Goal: Task Accomplishment & Management: Manage account settings

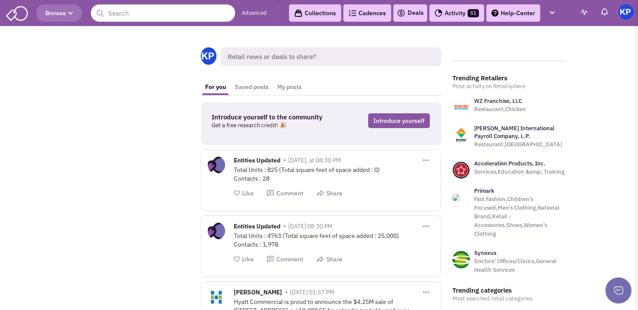
click at [418, 13] on link "Deals" at bounding box center [410, 13] width 27 height 10
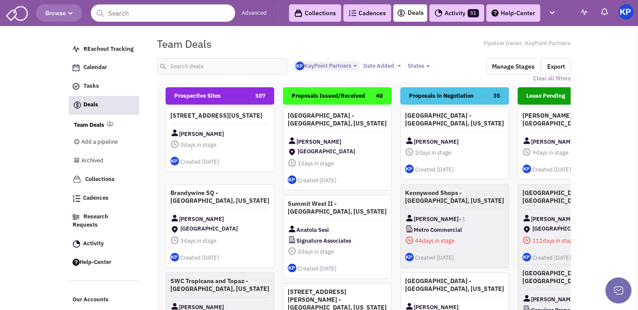
select select "1900"
select select
click at [193, 63] on input "text" at bounding box center [222, 66] width 130 height 17
type input "kingston collection"
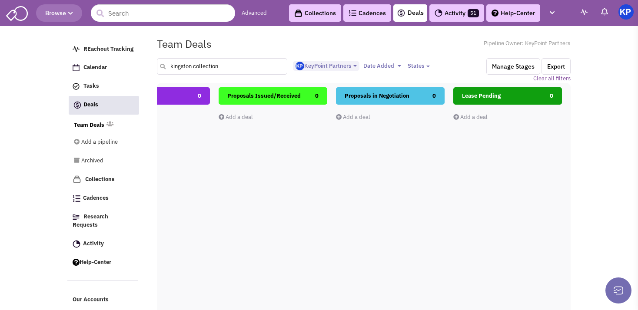
scroll to position [0, 37]
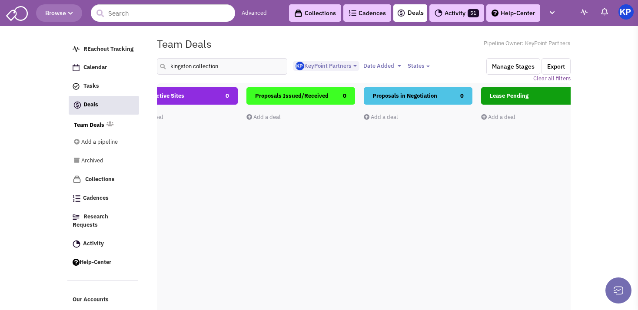
drag, startPoint x: 235, startPoint y: 54, endPoint x: 159, endPoint y: 67, distance: 76.8
click at [159, 67] on div "kingston collection <img src='[URL][DOMAIN_NAME][DATE]' style='font-size:30px;b…" at bounding box center [363, 64] width 425 height 21
drag, startPoint x: 224, startPoint y: 67, endPoint x: 157, endPoint y: 64, distance: 67.5
click at [157, 64] on input "kingston collection" at bounding box center [222, 66] width 130 height 17
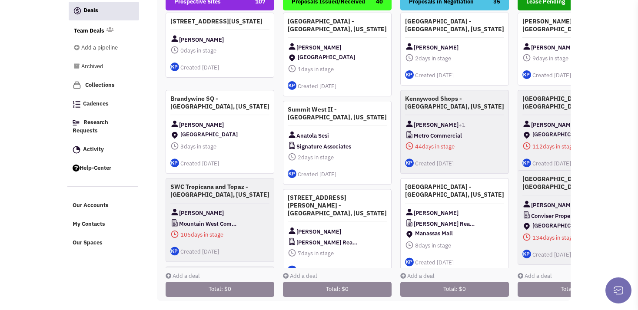
scroll to position [101, 0]
click at [177, 273] on link "Add a deal" at bounding box center [183, 276] width 34 height 7
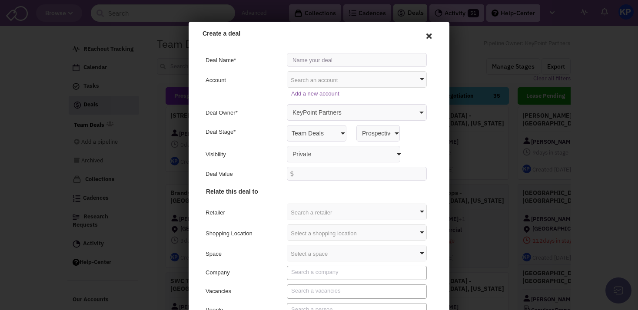
scroll to position [0, 0]
click at [306, 58] on input "text" at bounding box center [356, 59] width 140 height 14
type input "Kingston Collection - [PERSON_NAME], Massachussets"
click at [286, 145] on select "Private Anyone with access to this pipeline" at bounding box center [342, 153] width 113 height 17
select select "false"
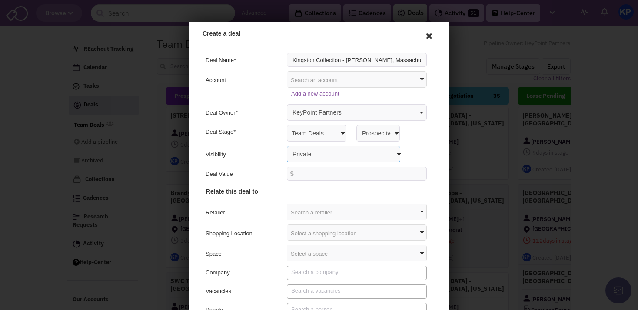
click option "Anyone with access to this pipeline" at bounding box center [189, 22] width 0 height 0
click at [308, 212] on div "Search a retailer" at bounding box center [355, 211] width 139 height 16
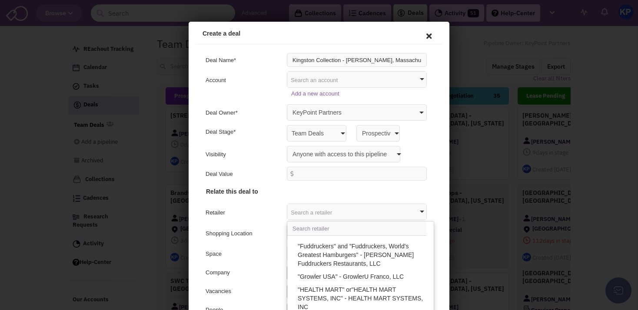
click at [275, 223] on h4 "Other" at bounding box center [317, 275] width 225 height 130
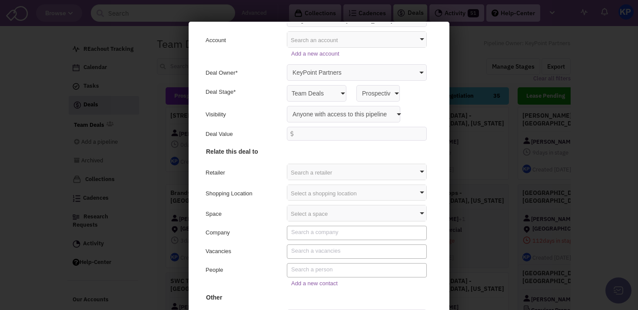
scroll to position [41, 0]
click at [301, 191] on div "Select a shopping location" at bounding box center [355, 191] width 139 height 16
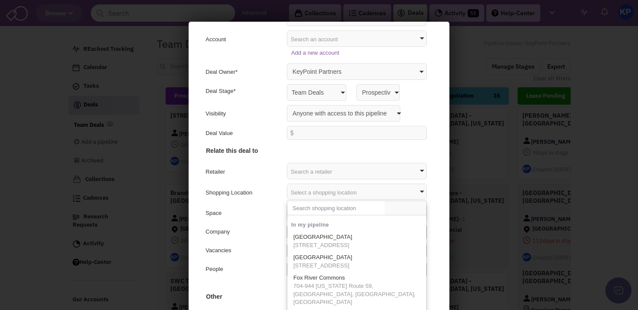
click at [311, 208] on input "text" at bounding box center [334, 207] width 97 height 14
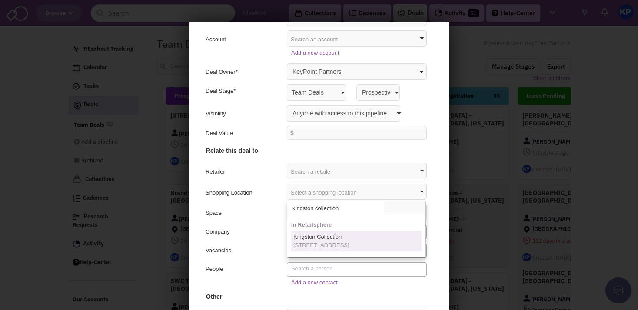
type input "kingston collection"
click at [313, 239] on span "Kingston Collection" at bounding box center [316, 236] width 48 height 7
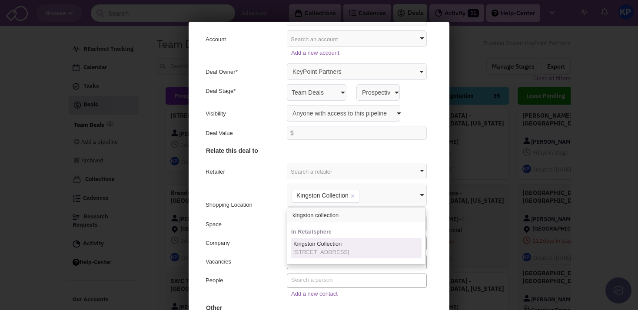
click at [260, 220] on div "Space" at bounding box center [242, 225] width 76 height 10
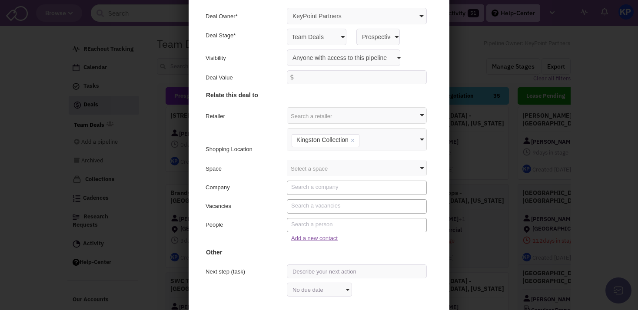
scroll to position [51, 0]
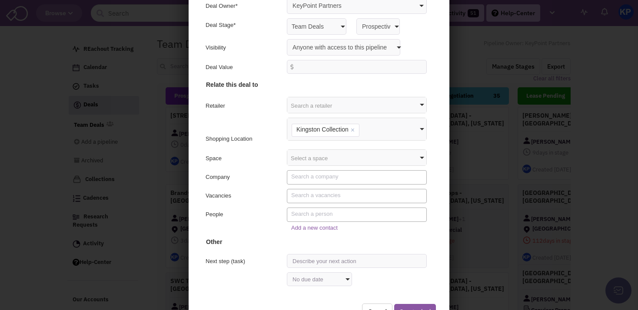
click at [307, 212] on textarea "Search" at bounding box center [356, 213] width 133 height 8
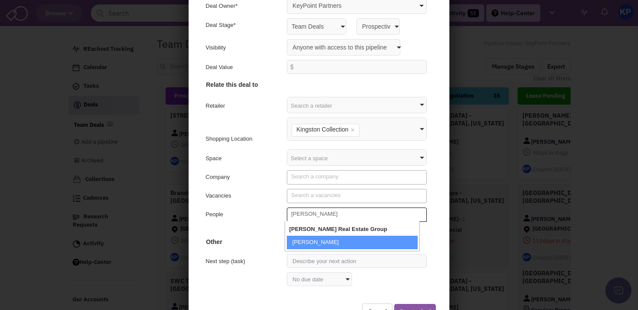
type textarea "[PERSON_NAME]"
select select "0_197737_false_false"
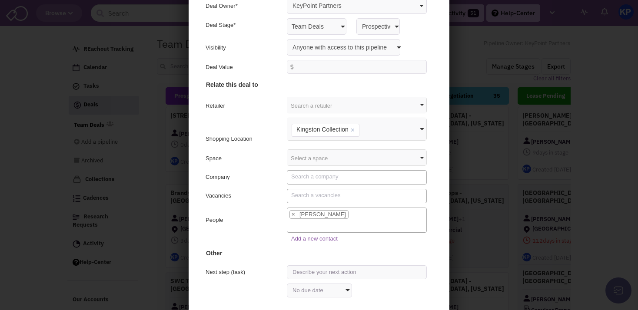
scroll to position [67, 0]
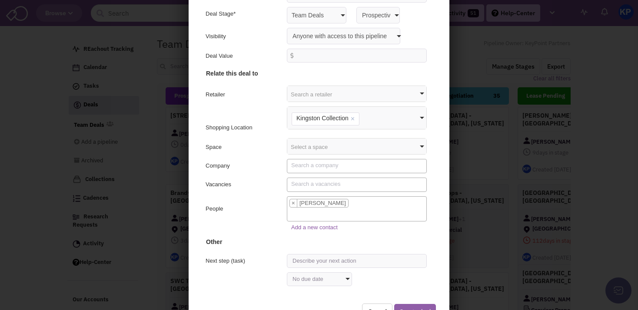
click at [397, 306] on button "Create deal" at bounding box center [414, 311] width 42 height 16
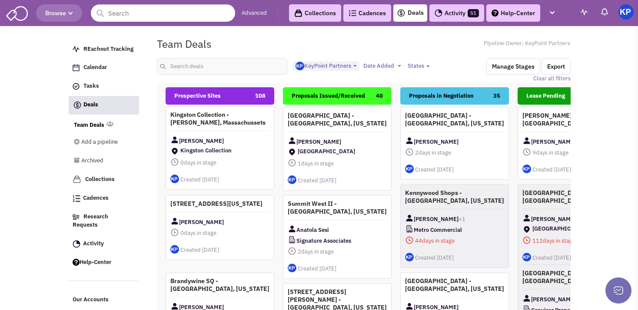
click at [239, 119] on h4 "Kingston Collection - [PERSON_NAME], Massachussets" at bounding box center [219, 119] width 99 height 16
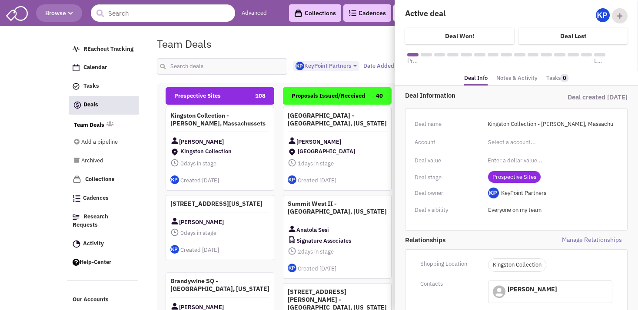
click at [511, 77] on link "Notes & Activity" at bounding box center [516, 78] width 41 height 13
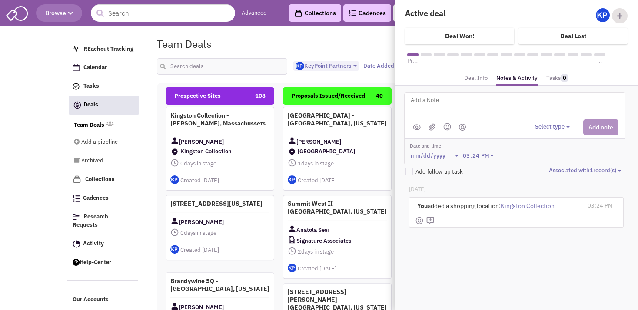
click at [437, 98] on textarea at bounding box center [517, 107] width 215 height 24
click at [471, 100] on textarea "Address:" at bounding box center [517, 107] width 215 height 24
paste textarea "[STREET_ADDRESS]"
type textarea "Address: [STREET_ADDRESS]"
click at [563, 125] on button "Select type" at bounding box center [553, 127] width 37 height 8
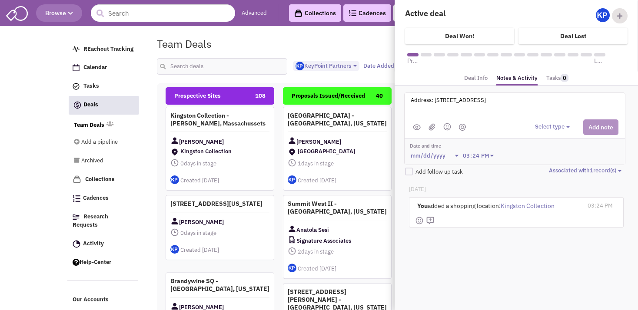
click at [563, 125] on button "Select type" at bounding box center [553, 127] width 37 height 8
click at [556, 123] on button "Select type" at bounding box center [553, 127] width 37 height 8
click at [553, 164] on div "Log a note" at bounding box center [548, 168] width 21 height 8
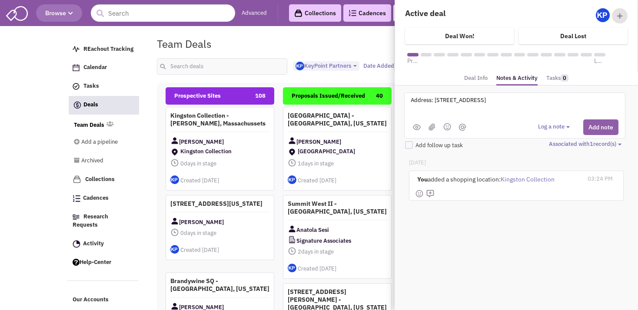
click at [596, 129] on button "Add note" at bounding box center [600, 128] width 35 height 16
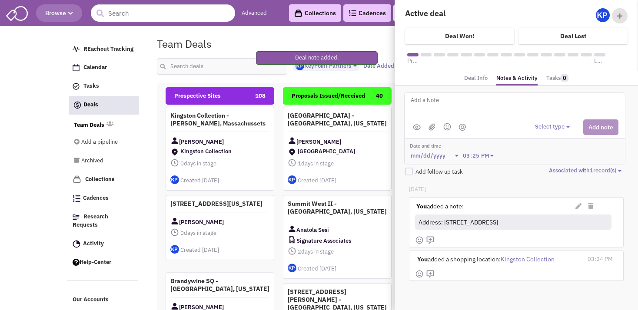
click at [452, 103] on textarea at bounding box center [517, 107] width 215 height 24
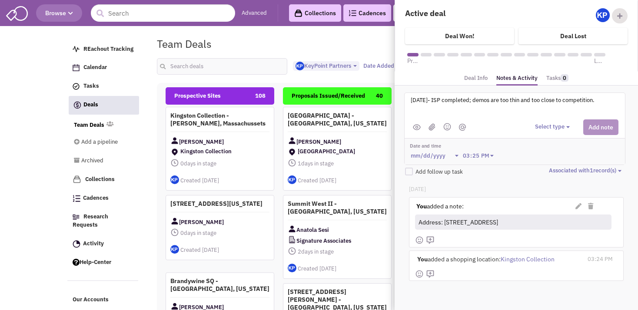
type textarea "[DATE]- ISP completed; demos are too thin and too close to competition."
click at [547, 121] on div "Select type Select type" at bounding box center [576, 128] width 83 height 16
click at [550, 126] on button "Select type" at bounding box center [553, 127] width 37 height 8
click at [559, 166] on div "Log a note" at bounding box center [548, 168] width 21 height 8
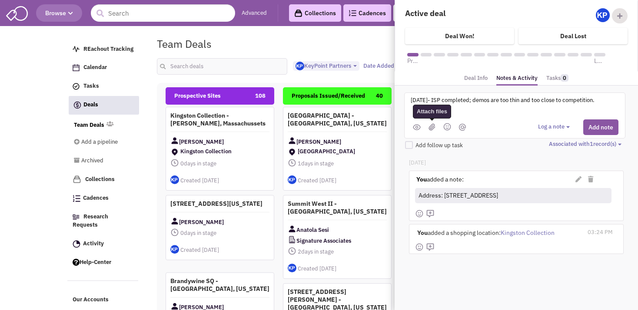
click at [428, 126] on span at bounding box center [432, 126] width 10 height 7
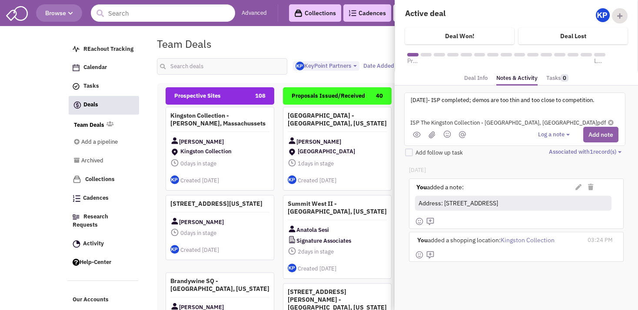
click at [592, 137] on button "Add note" at bounding box center [600, 135] width 35 height 16
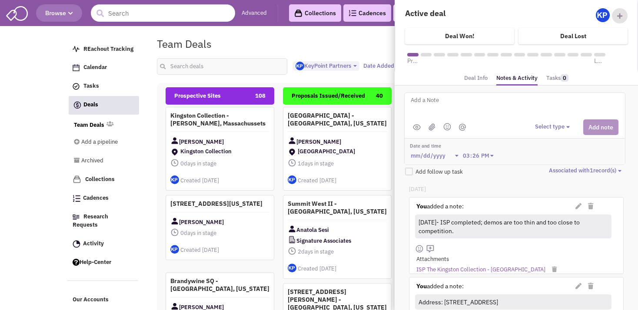
click at [472, 80] on link "Deal Info" at bounding box center [475, 78] width 23 height 13
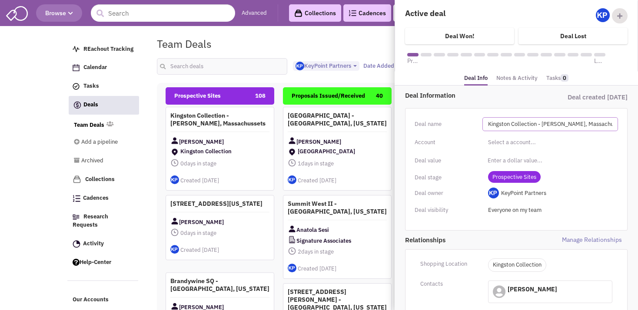
click at [550, 124] on input "Kingston Collection - [PERSON_NAME], Massachussets" at bounding box center [551, 124] width 136 height 14
click at [548, 124] on input "Kingston Collection - [PERSON_NAME], Massachussets" at bounding box center [551, 124] width 136 height 14
type input "Kingston Collection - [GEOGRAPHIC_DATA], [GEOGRAPHIC_DATA]"
click at [498, 105] on div "Deal Information Deal created [DATE] Deal name Kingston Collection - [GEOGRAPHI…" at bounding box center [516, 289] width 233 height 402
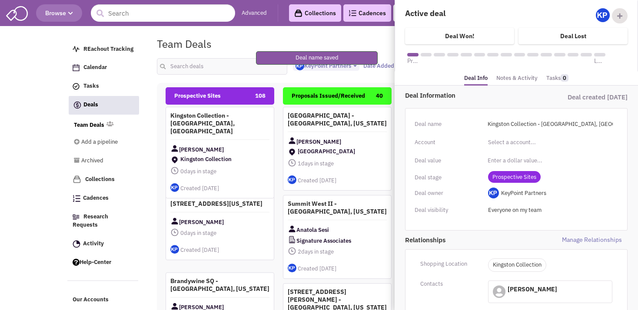
click at [366, 40] on div "Team Deals Pipeline Owner: KeyPoint Partners" at bounding box center [363, 44] width 425 height 20
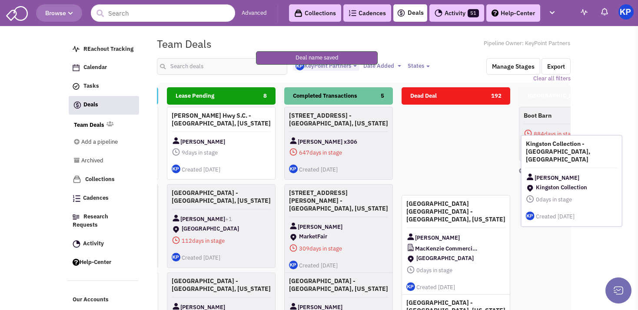
scroll to position [0, 387]
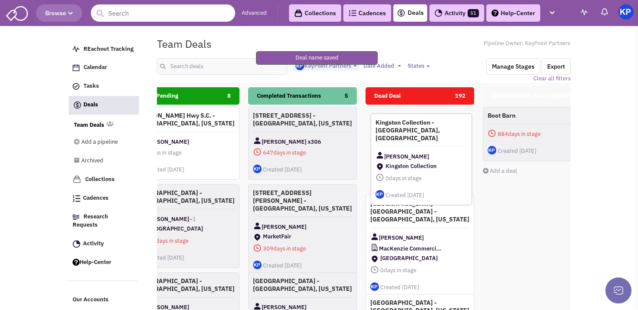
drag, startPoint x: 235, startPoint y: 127, endPoint x: 440, endPoint y: 134, distance: 205.3
click at [440, 134] on h4 "Kingston Collection - [GEOGRAPHIC_DATA], [GEOGRAPHIC_DATA]" at bounding box center [422, 130] width 92 height 23
